Goal: Task Accomplishment & Management: Use online tool/utility

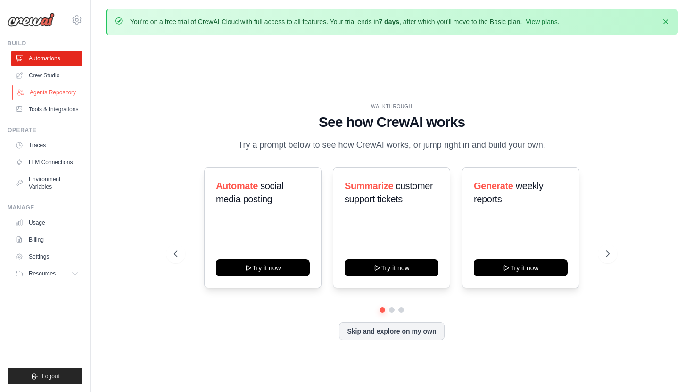
click at [66, 94] on link "Agents Repository" at bounding box center [47, 92] width 71 height 15
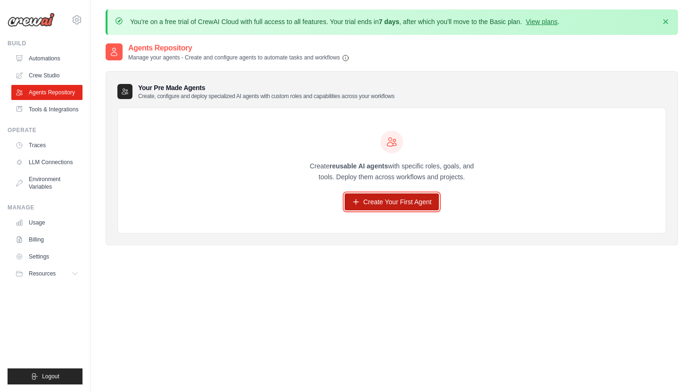
click at [378, 195] on link "Create Your First Agent" at bounding box center [392, 201] width 95 height 17
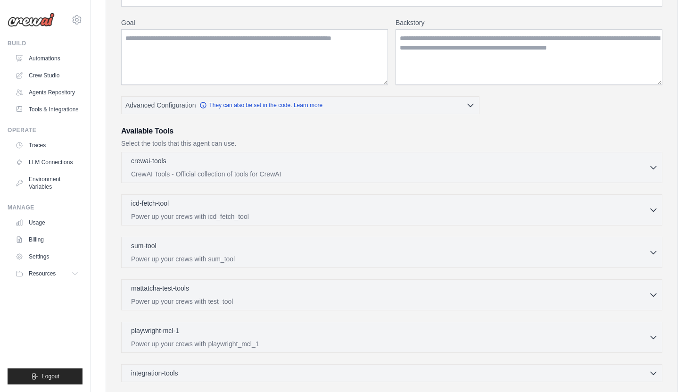
scroll to position [27, 0]
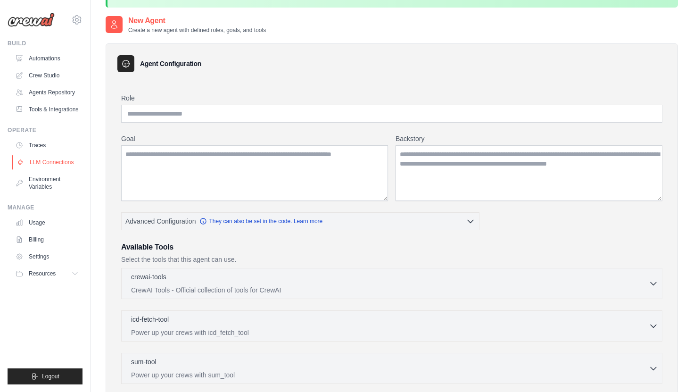
click at [58, 160] on link "LLM Connections" at bounding box center [47, 162] width 71 height 15
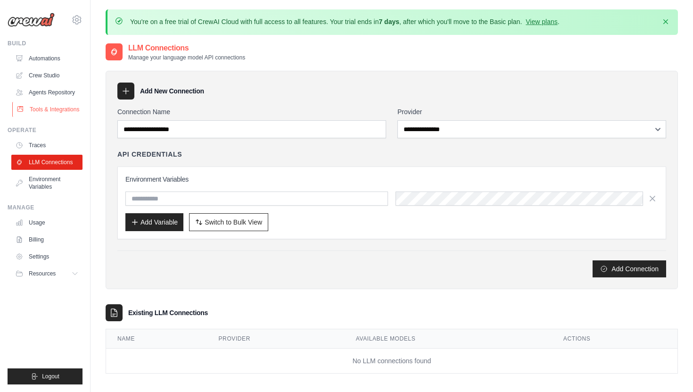
click at [49, 108] on link "Tools & Integrations" at bounding box center [47, 109] width 71 height 15
